Goal: Navigation & Orientation: Find specific page/section

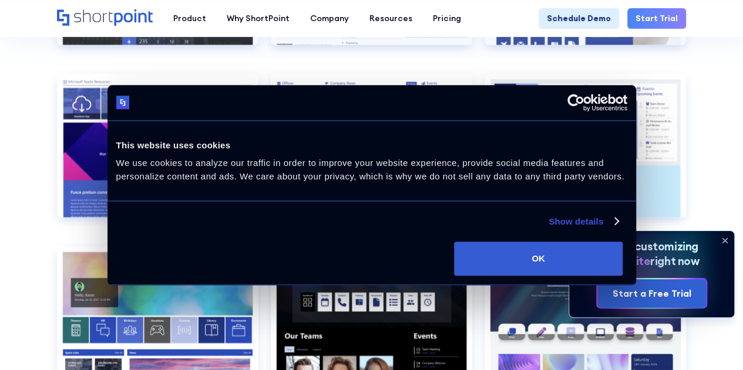
scroll to position [1468, 0]
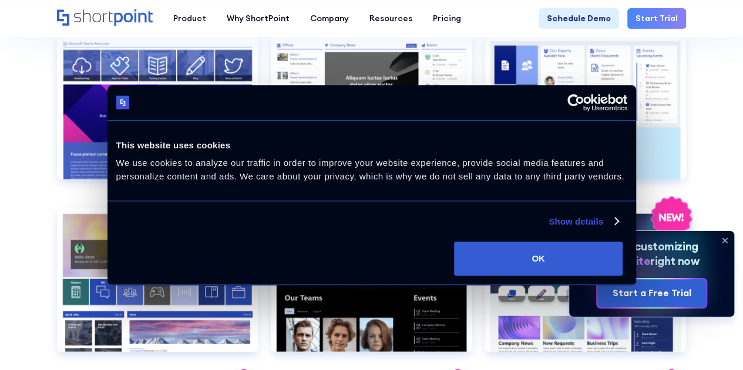
click at [656, 20] on link "Start Trial" at bounding box center [656, 18] width 59 height 21
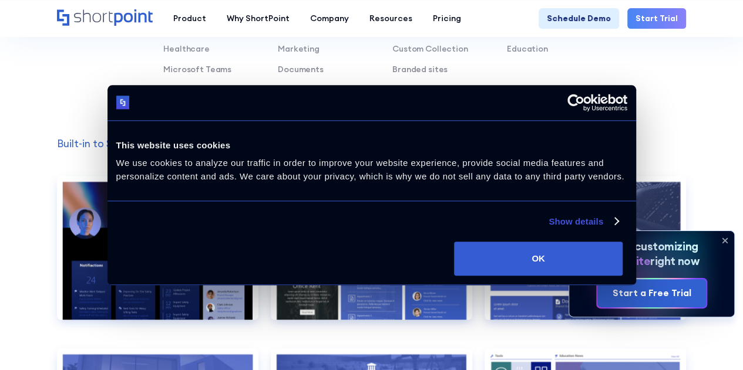
scroll to position [939, 0]
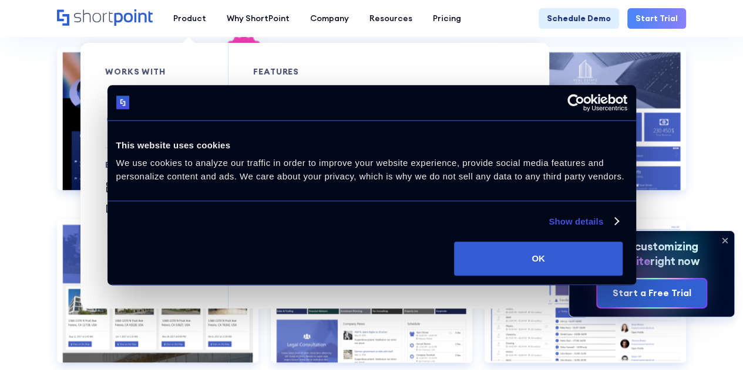
click at [154, 181] on div "Templates" at bounding box center [143, 187] width 43 height 12
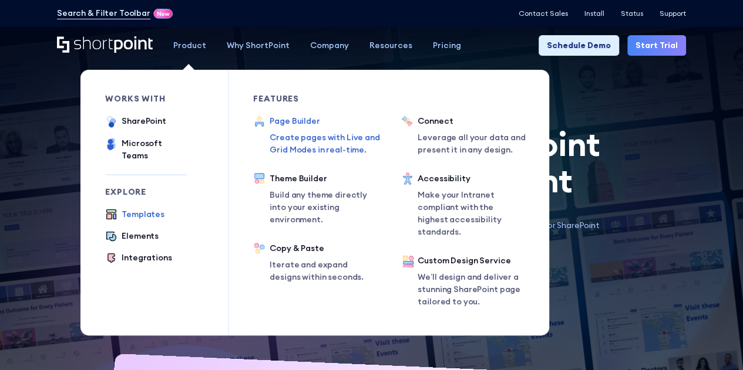
click at [307, 116] on div "Page Builder" at bounding box center [327, 121] width 117 height 12
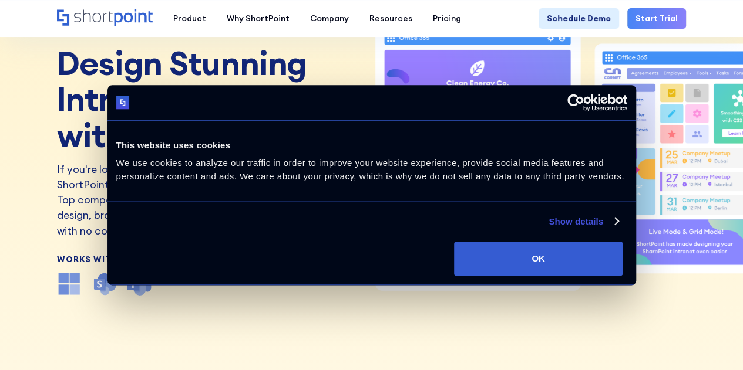
scroll to position [117, 0]
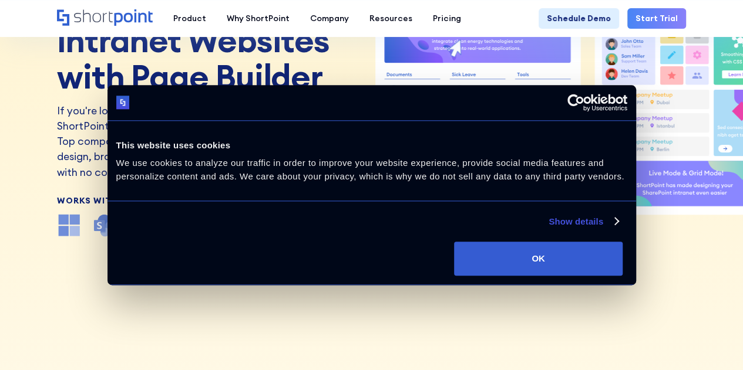
click at [645, 143] on icon "ShortPoint Live Mode Animation" at bounding box center [655, 147] width 107 height 20
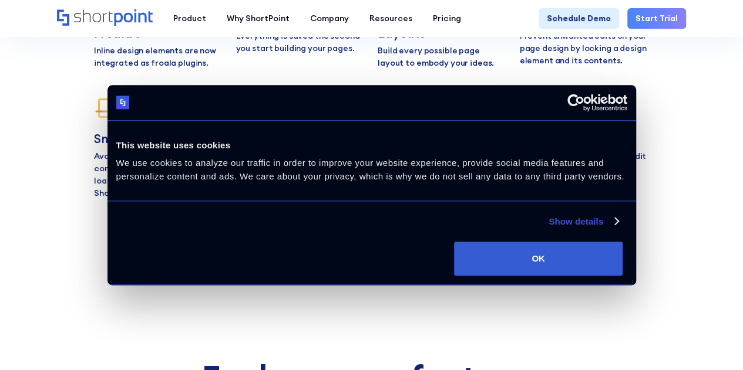
scroll to position [4451, 0]
